Goal: Information Seeking & Learning: Learn about a topic

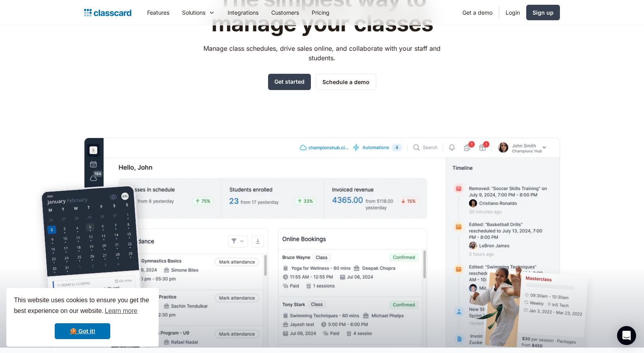
scroll to position [79, 0]
click at [87, 334] on link "🍪 Got it!" at bounding box center [83, 331] width 56 height 16
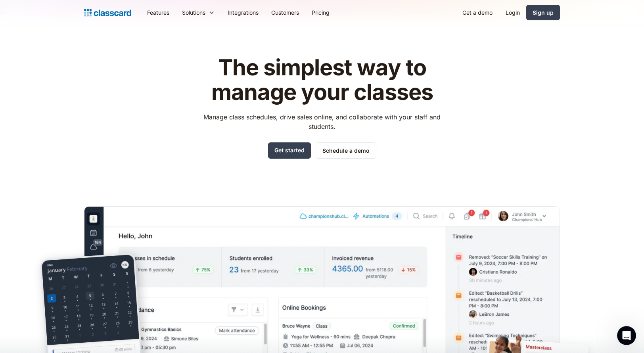
scroll to position [0, 0]
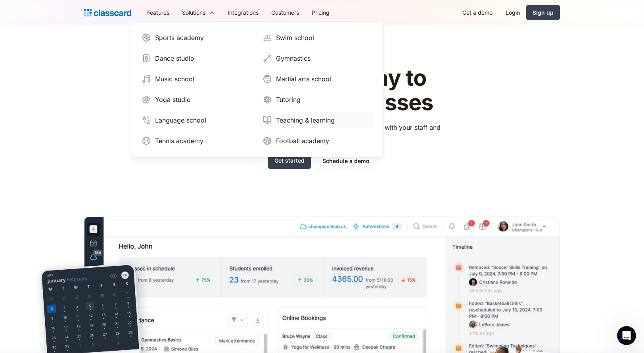
click at [313, 121] on div "Teaching & learning" at bounding box center [305, 120] width 59 height 10
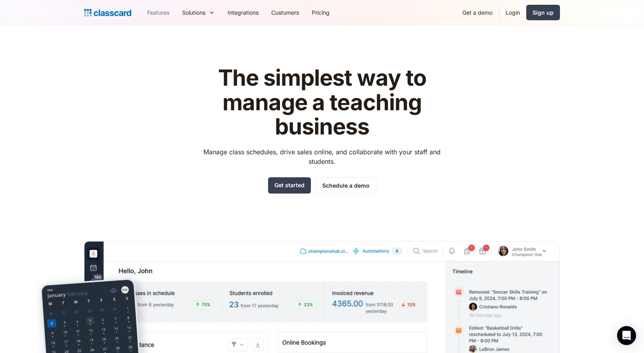
click at [162, 14] on link "Features" at bounding box center [158, 13] width 35 height 18
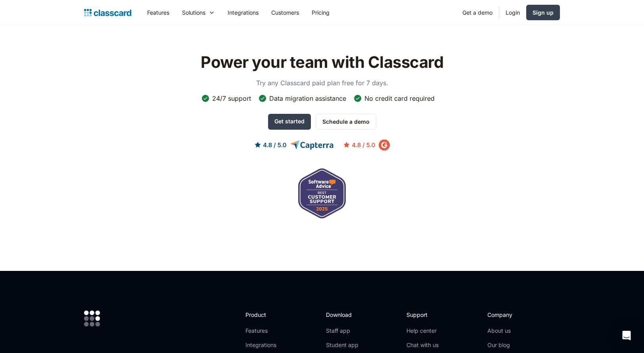
scroll to position [2222, 0]
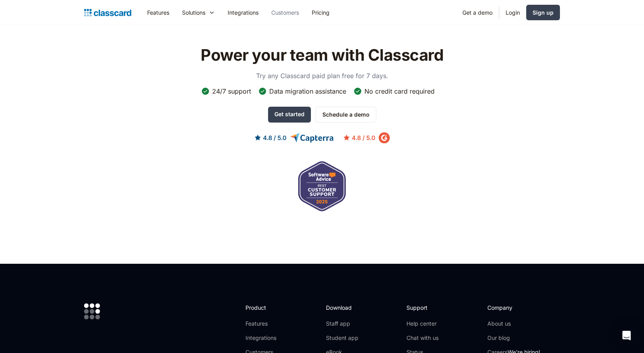
click at [288, 12] on link "Customers" at bounding box center [285, 13] width 40 height 18
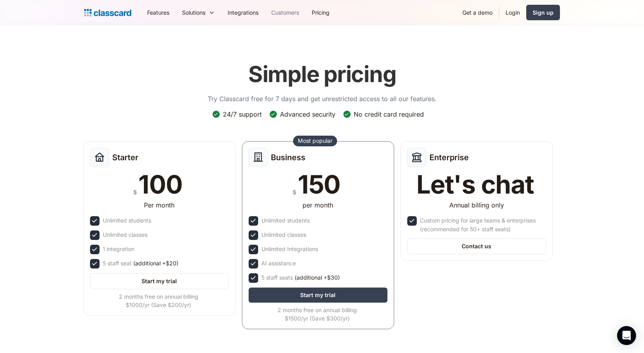
click at [285, 12] on link "Customers" at bounding box center [285, 13] width 40 height 18
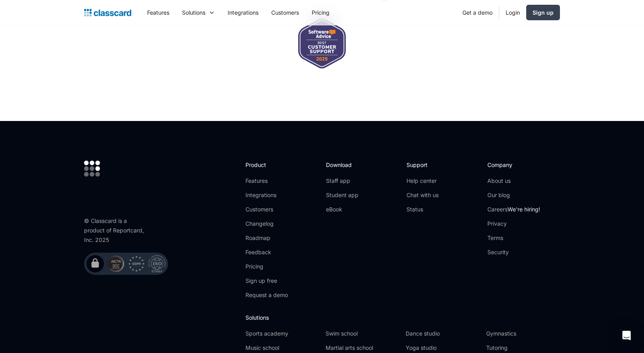
scroll to position [1122, 0]
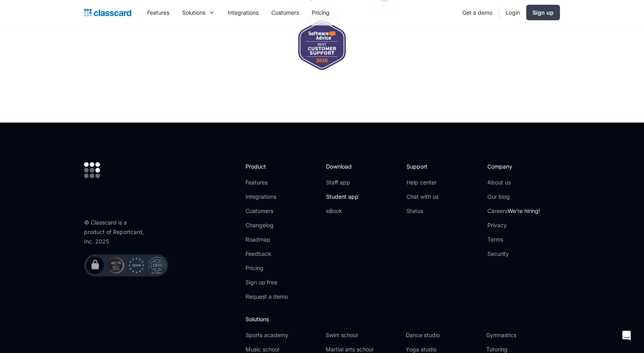
click at [344, 193] on link "Student app" at bounding box center [342, 197] width 33 height 8
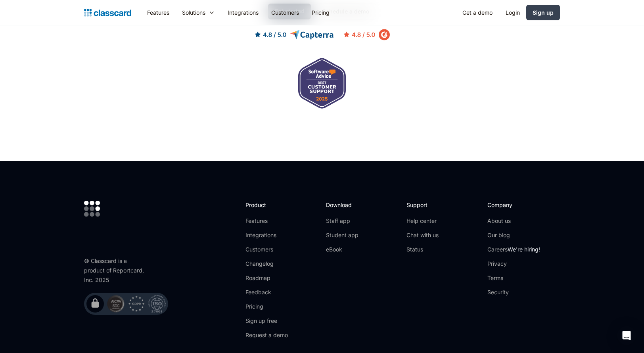
scroll to position [555, 0]
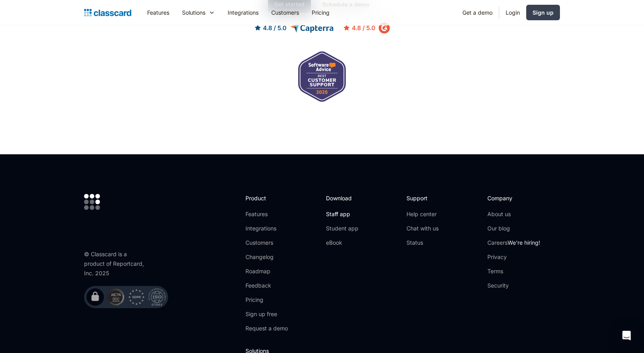
click at [342, 213] on link "Staff app" at bounding box center [342, 214] width 33 height 8
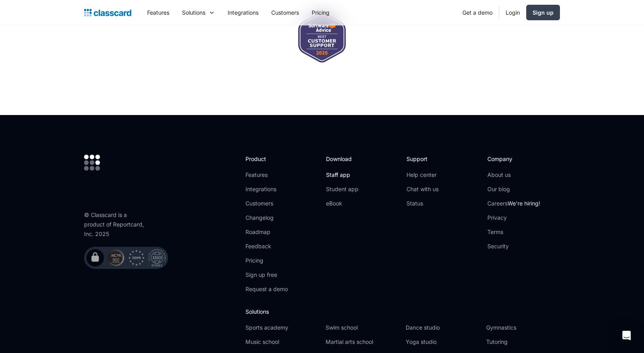
scroll to position [595, 0]
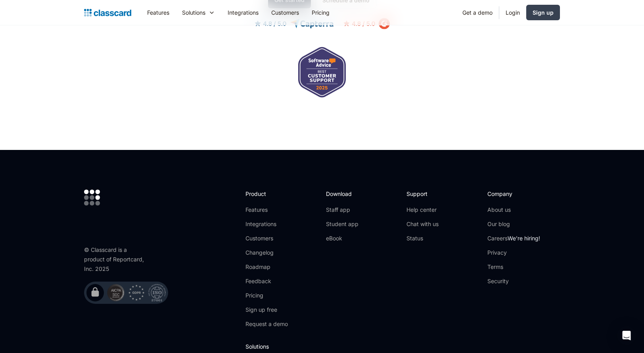
scroll to position [1040, 0]
